Goal: Task Accomplishment & Management: Use online tool/utility

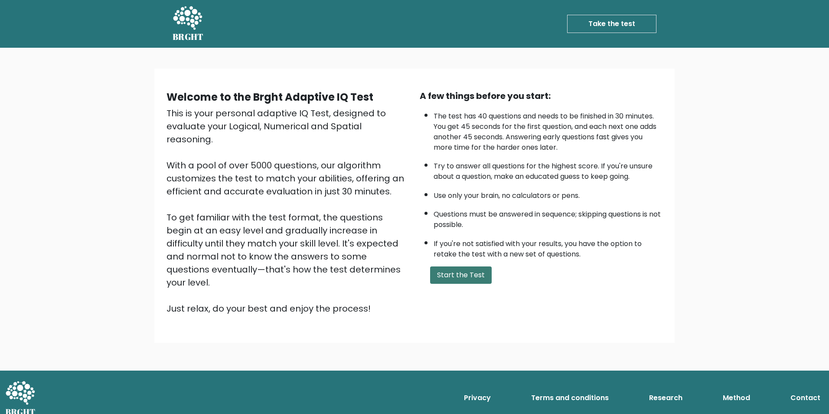
click at [447, 280] on button "Start the Test" at bounding box center [461, 274] width 62 height 17
